Goal: Task Accomplishment & Management: Manage account settings

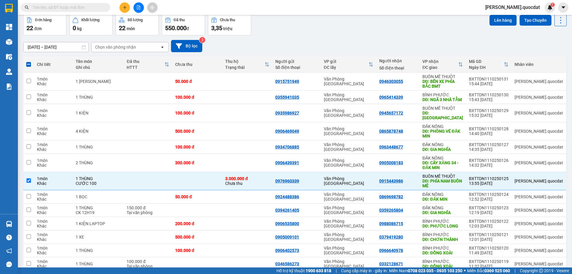
click at [15, 47] on div "Kho hàng mới" at bounding box center [9, 41] width 18 height 15
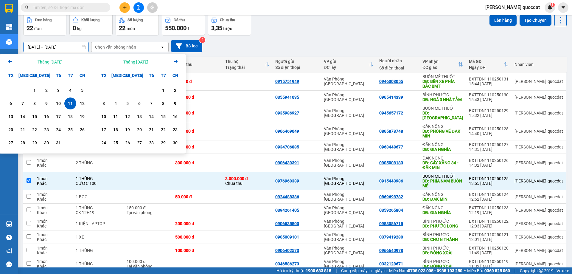
click at [57, 45] on input "[DATE] – [DATE]" at bounding box center [56, 47] width 65 height 10
click at [79, 102] on div "12" at bounding box center [82, 103] width 8 height 7
type input "[DATE] – [DATE]"
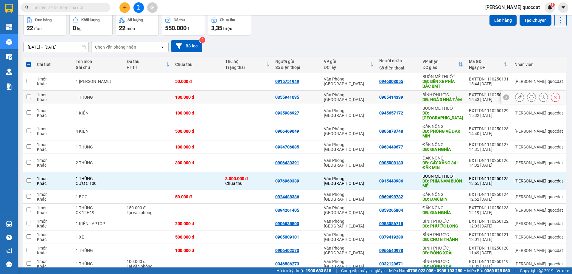
checkbox input "false"
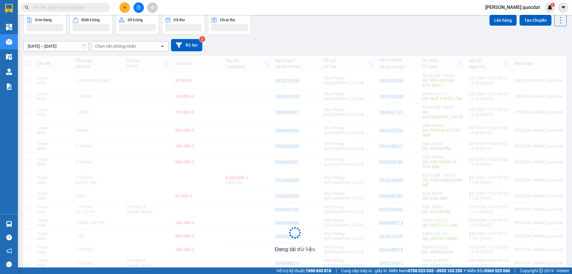
click at [31, 51] on input "[DATE] – [DATE]" at bounding box center [56, 46] width 65 height 10
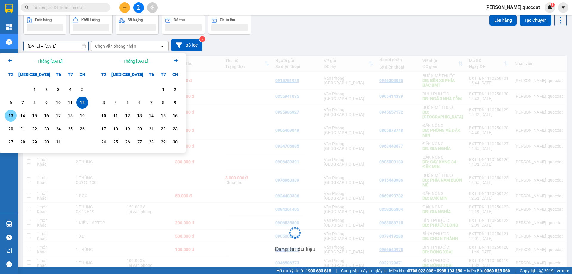
click at [7, 119] on div "13" at bounding box center [11, 115] width 8 height 7
click at [8, 114] on div "13" at bounding box center [11, 115] width 8 height 7
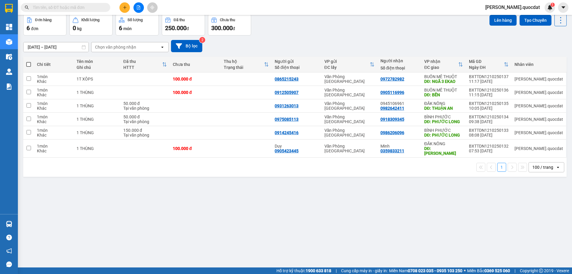
click at [542, 164] on div "100 / trang" at bounding box center [542, 167] width 21 height 6
click at [57, 41] on div "[DATE] – [DATE] Press the down arrow key to interact with the calendar and sele…" at bounding box center [294, 46] width 543 height 12
click at [48, 46] on input "[DATE] – [DATE]" at bounding box center [56, 47] width 65 height 10
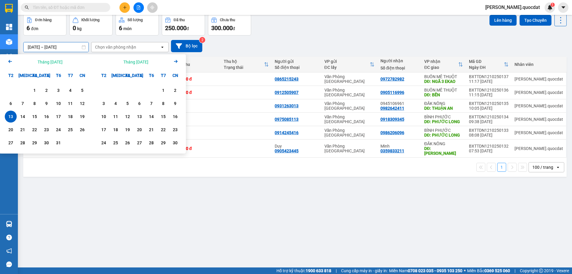
click at [7, 116] on div "13" at bounding box center [11, 116] width 8 height 7
type input "[DATE] – [DATE]"
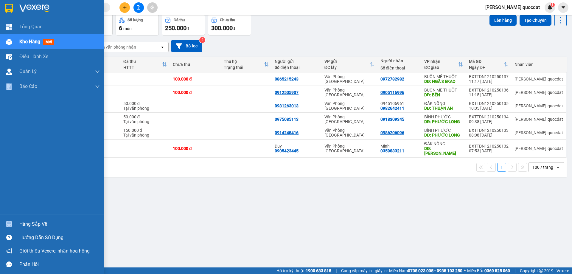
click at [7, 116] on div "Tổng Quan Kho hàng mới Điều hành xe Quản [PERSON_NAME] lý thu hộ Quản lý chuyến…" at bounding box center [52, 116] width 104 height 194
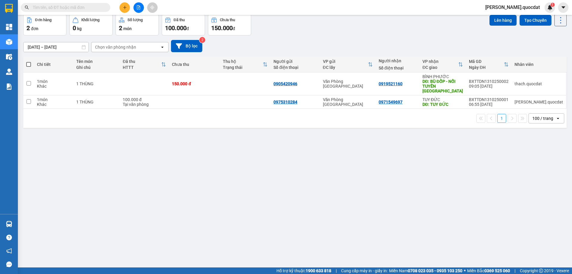
click at [220, 138] on div "ver 1.8.146 Đơn online Kho gửi Trên xe Kho nhận Kho thanh lý Kho công nợ Hàng đ…" at bounding box center [295, 127] width 548 height 274
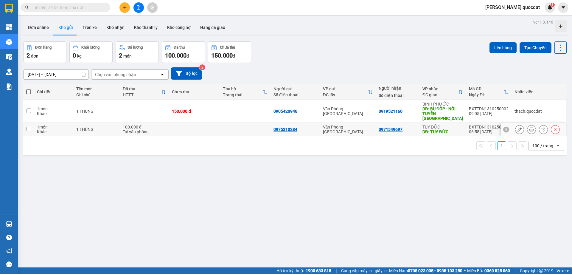
click at [510, 124] on div at bounding box center [534, 129] width 66 height 13
click at [517, 127] on icon at bounding box center [519, 129] width 4 height 4
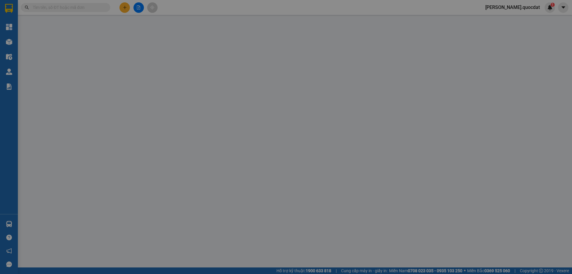
type input "0975310284"
type input "0971549697"
type input "TUY ĐỨC"
type input "0"
type input "100.000"
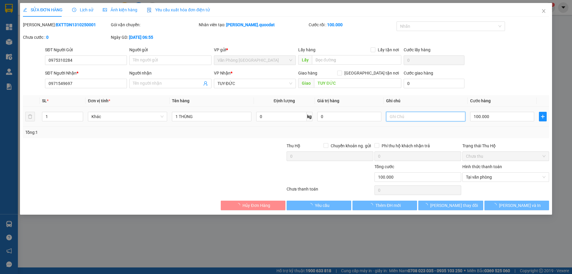
click at [415, 117] on input "text" at bounding box center [425, 117] width 79 height 10
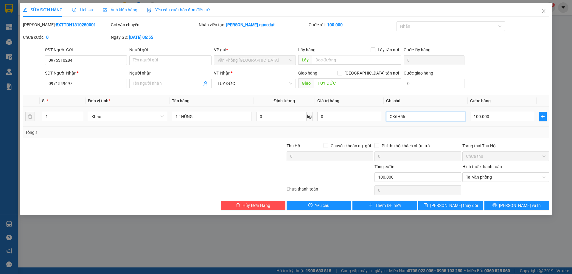
click at [390, 117] on input "CK6H56" at bounding box center [425, 117] width 79 height 10
click at [394, 119] on input "CK6H56" at bounding box center [425, 117] width 79 height 10
type input "CK 6H56"
click at [448, 204] on span "[PERSON_NAME] thay đổi" at bounding box center [454, 205] width 48 height 7
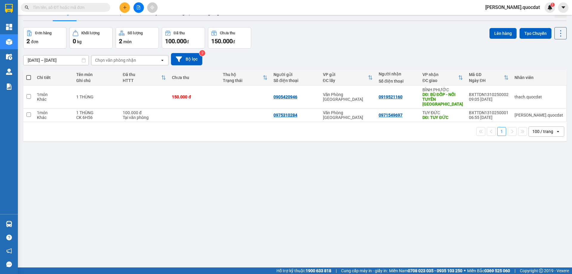
scroll to position [27, 0]
